Goal: Communication & Community: Ask a question

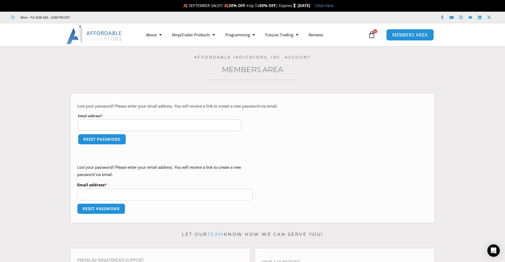
click at [418, 33] on span "MEMBERS AREA" at bounding box center [410, 35] width 36 height 4
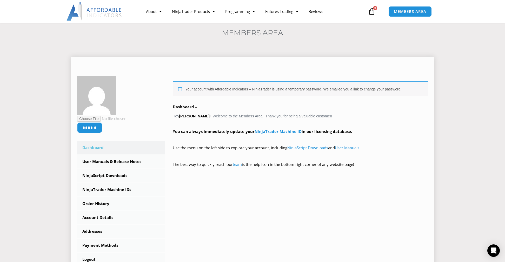
scroll to position [36, 0]
click at [359, 148] on link "User Manuals" at bounding box center [347, 148] width 24 height 5
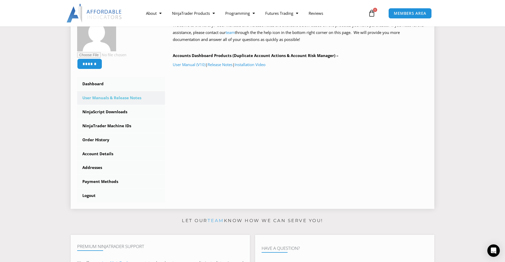
scroll to position [110, 0]
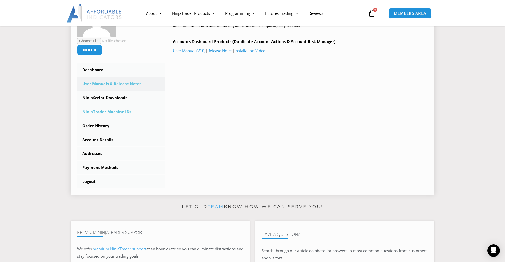
click at [117, 113] on link "NinjaTrader Machine IDs" at bounding box center [121, 111] width 88 height 13
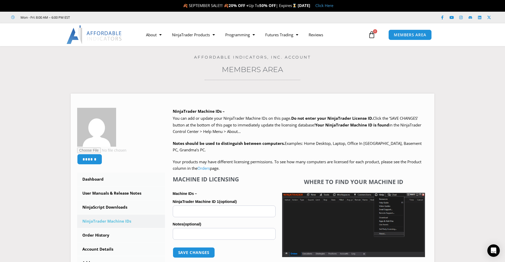
click at [372, 37] on icon at bounding box center [371, 34] width 7 height 7
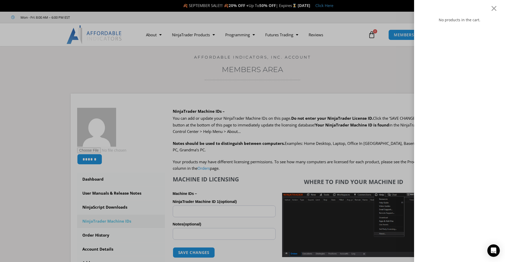
click at [499, 6] on div "No products in the cart." at bounding box center [459, 131] width 91 height 262
click at [494, 9] on div at bounding box center [493, 8] width 6 height 6
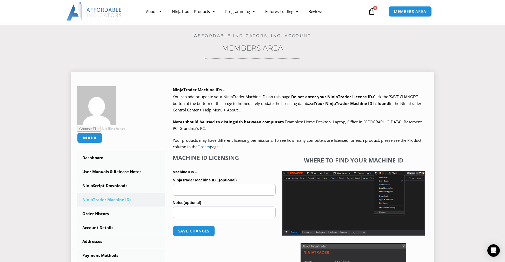
scroll to position [36, 0]
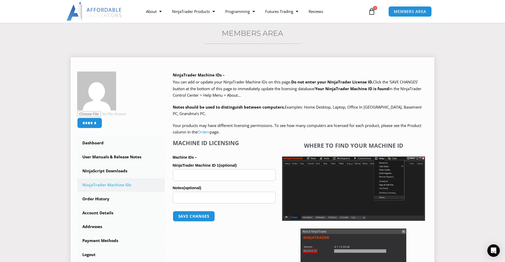
click at [194, 173] on input "NinjaTrader Machine ID 1 (optional)" at bounding box center [224, 176] width 103 height 12
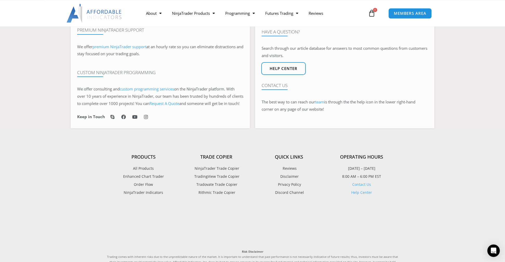
scroll to position [366, 0]
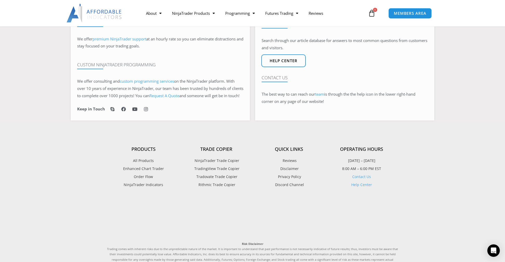
click at [221, 164] on span "NinjaTrader Trade Copier" at bounding box center [216, 161] width 46 height 7
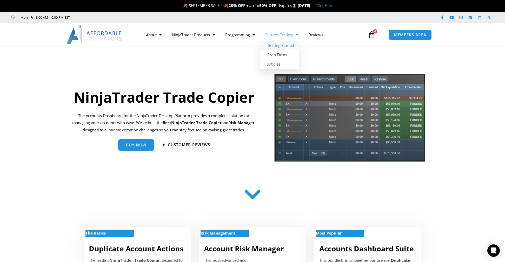
click at [283, 46] on link "Getting Started" at bounding box center [279, 45] width 39 height 9
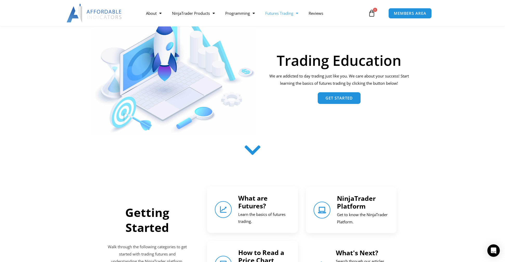
scroll to position [73, 0]
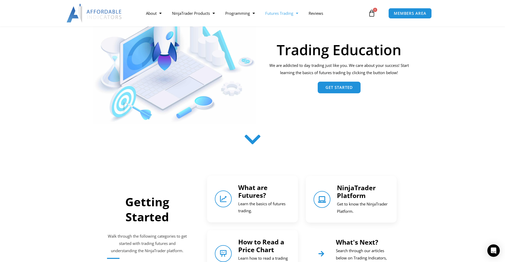
click at [355, 201] on p "Get to know the NinjaTrader Platform." at bounding box center [363, 208] width 52 height 15
click at [319, 201] on icon "NinjaTrader Platform" at bounding box center [321, 199] width 7 height 7
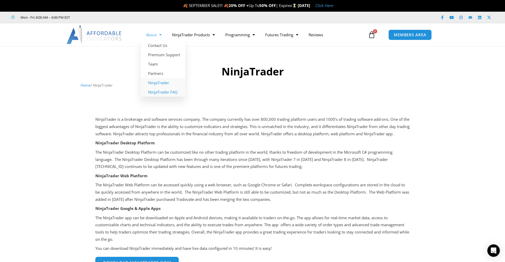
click at [163, 91] on link "NinjaTrader FAQ" at bounding box center [163, 91] width 44 height 9
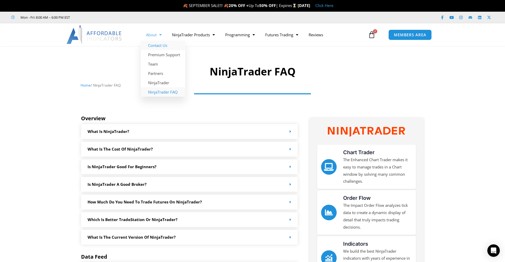
click at [163, 46] on link "Contact Us" at bounding box center [163, 45] width 44 height 9
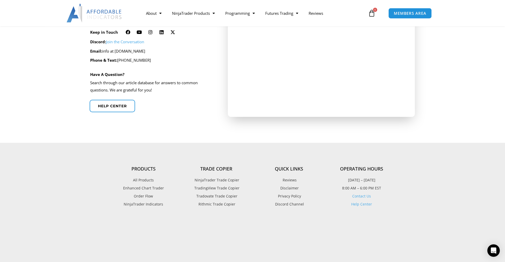
scroll to position [183, 0]
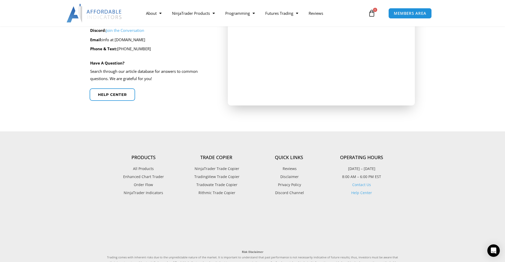
click at [365, 193] on link "Help Center" at bounding box center [361, 193] width 21 height 5
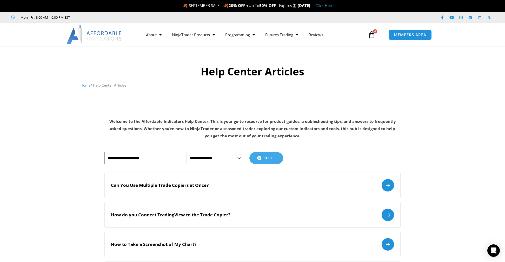
click at [124, 157] on input "text" at bounding box center [143, 158] width 78 height 12
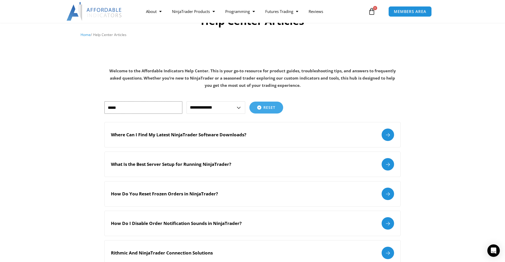
scroll to position [36, 0]
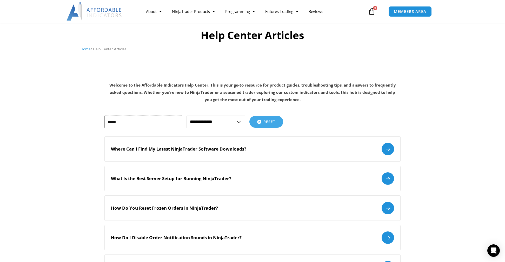
type input "*****"
click at [186, 116] on select "**********" at bounding box center [215, 122] width 59 height 12
select select "**********"
click option "**********" at bounding box center [0, 0] width 0 height 0
drag, startPoint x: 126, startPoint y: 124, endPoint x: 66, endPoint y: 126, distance: 60.3
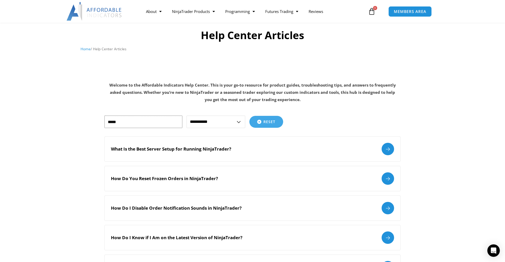
click at [104, 126] on input "*****" at bounding box center [143, 122] width 78 height 12
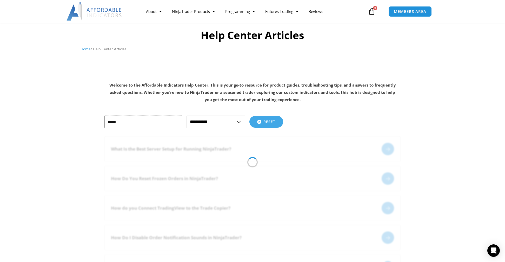
type input "*****"
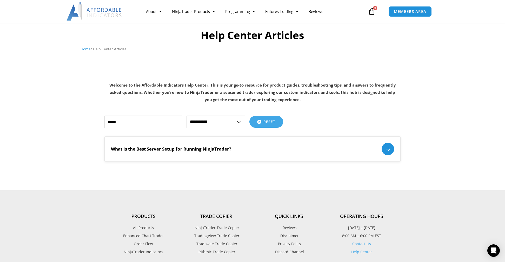
click at [384, 151] on div at bounding box center [387, 149] width 12 height 12
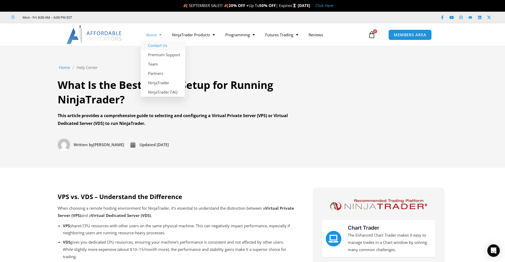
click at [161, 45] on link "Contact Us" at bounding box center [163, 45] width 44 height 9
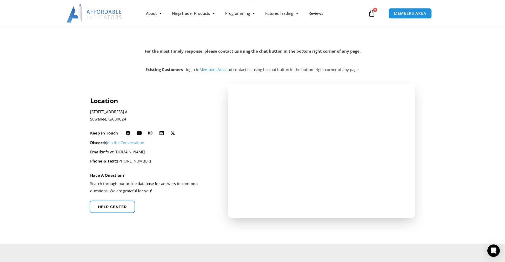
scroll to position [73, 0]
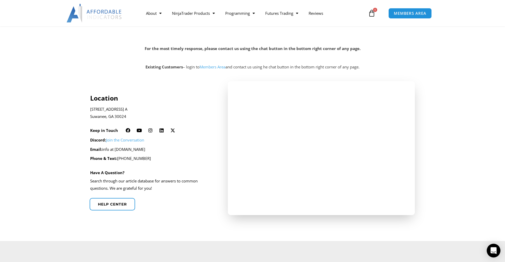
click at [497, 252] on div "Open Intercom Messenger" at bounding box center [494, 251] width 14 height 14
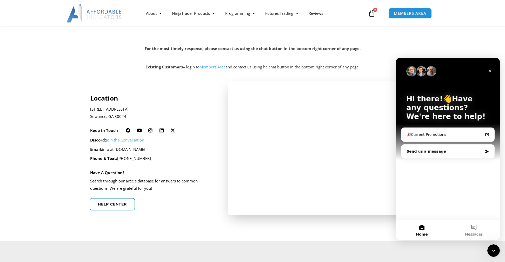
scroll to position [0, 0]
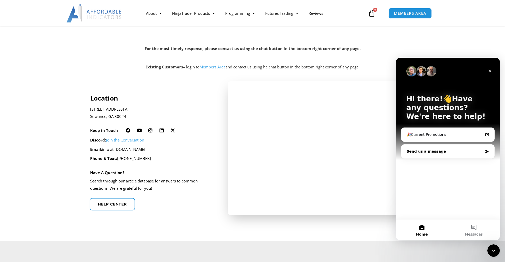
click at [485, 151] on icon "Intercom messenger" at bounding box center [486, 152] width 4 height 4
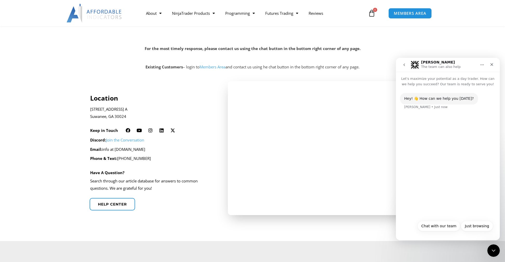
click at [408, 135] on div "Hey! 👋 How can we help you [DATE]? [PERSON_NAME] • Just now" at bounding box center [448, 152] width 104 height 131
click at [433, 230] on button "Chat with our team" at bounding box center [438, 226] width 43 height 10
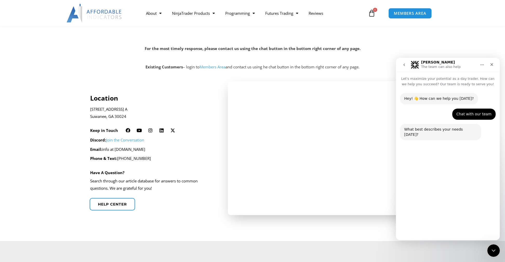
click at [426, 129] on div "What best describes your needs [DATE]?" at bounding box center [440, 132] width 73 height 10
drag, startPoint x: 415, startPoint y: 131, endPoint x: 416, endPoint y: 129, distance: 2.7
click at [415, 131] on div "What best describes your needs [DATE]?" at bounding box center [440, 132] width 73 height 10
click at [416, 129] on div "What best describes your needs [DATE]?" at bounding box center [440, 132] width 73 height 10
click at [415, 141] on div "[PERSON_NAME] • Just now" at bounding box center [425, 142] width 43 height 3
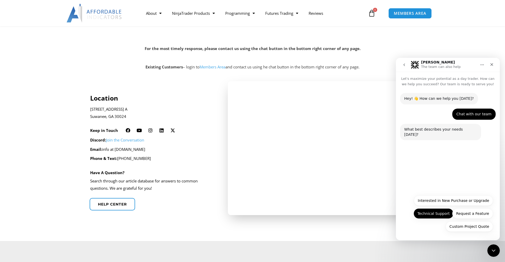
click at [438, 211] on button "Technical Support" at bounding box center [433, 214] width 40 height 10
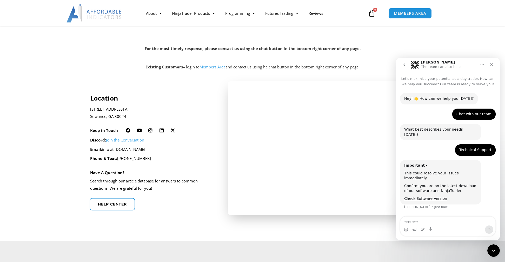
click at [423, 221] on textarea "Message…" at bounding box center [447, 221] width 95 height 9
type textarea "**********"
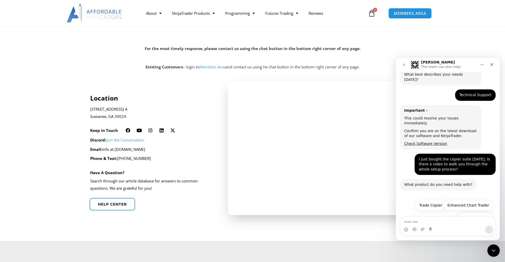
scroll to position [36, 0]
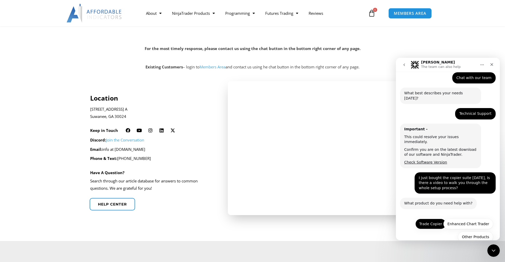
click at [437, 219] on button "Trade Copier" at bounding box center [430, 224] width 31 height 10
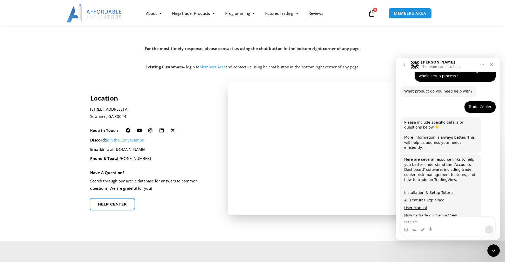
scroll to position [148, 0]
click at [429, 191] on link "Installation & Setup Tutorial" at bounding box center [429, 193] width 50 height 4
click at [490, 65] on icon "Close" at bounding box center [491, 65] width 4 height 4
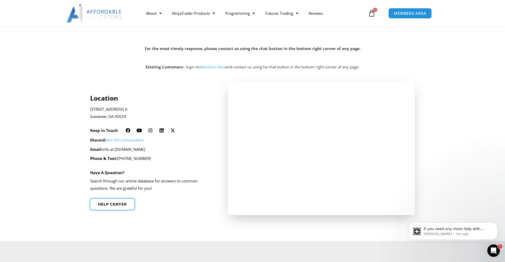
scroll to position [0, 0]
